Goal: Task Accomplishment & Management: Manage account settings

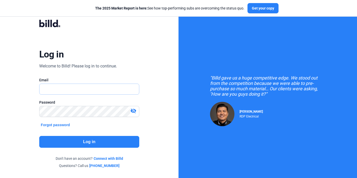
click at [89, 90] on input "text" at bounding box center [90, 89] width 100 height 11
type input "[EMAIL_ADDRESS][DOMAIN_NAME]"
click at [94, 138] on button "Log in" at bounding box center [89, 142] width 100 height 12
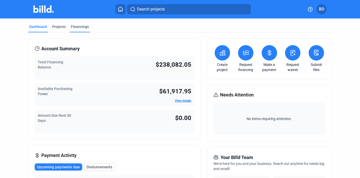
click at [80, 27] on div "Financings" at bounding box center [80, 26] width 18 height 5
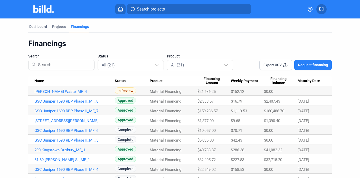
click at [55, 92] on link "[PERSON_NAME] Waste_MF_4" at bounding box center [74, 91] width 80 height 5
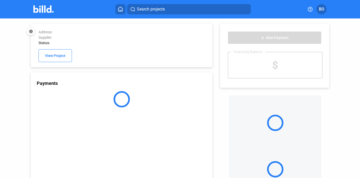
click at [55, 92] on div at bounding box center [122, 99] width 182 height 16
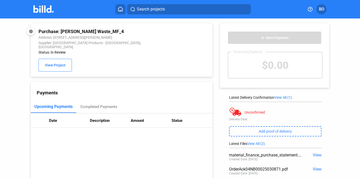
click at [47, 9] on img at bounding box center [43, 8] width 20 height 7
